Goal: Check status: Check status

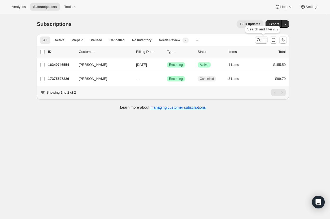
click at [259, 40] on icon "Search and filter results" at bounding box center [258, 39] width 5 height 5
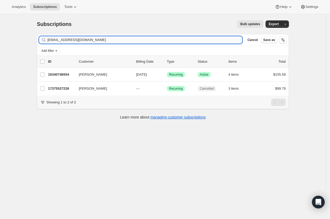
click at [211, 41] on input "[EMAIL_ADDRESS][DOMAIN_NAME]" at bounding box center [144, 39] width 194 height 7
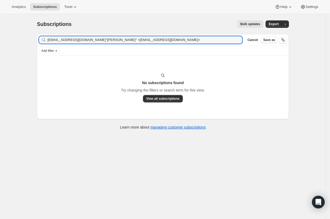
drag, startPoint x: 114, startPoint y: 39, endPoint x: 40, endPoint y: 42, distance: 74.0
click at [40, 42] on div "Filter subscribers [EMAIL_ADDRESS][DOMAIN_NAME]"[PERSON_NAME]" <[EMAIL_ADDRESS]…" at bounding box center [163, 40] width 252 height 12
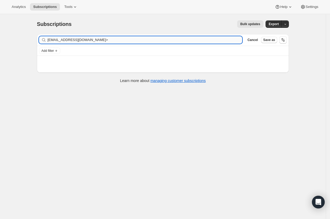
click at [123, 40] on input "[EMAIL_ADDRESS][DOMAIN_NAME]>" at bounding box center [144, 39] width 194 height 7
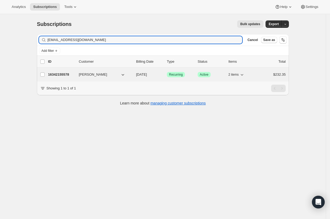
type input "[EMAIL_ADDRESS][DOMAIN_NAME]"
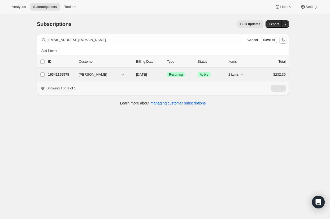
click at [59, 75] on p "16342155578" at bounding box center [61, 74] width 26 height 5
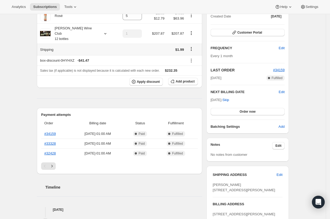
scroll to position [68, 0]
